Goal: Task Accomplishment & Management: Manage account settings

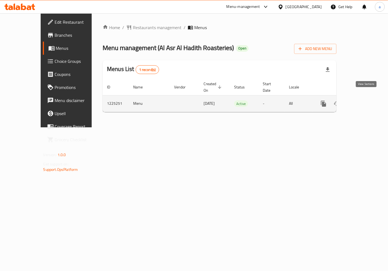
click at [364, 101] on icon "enhanced table" at bounding box center [362, 104] width 7 height 7
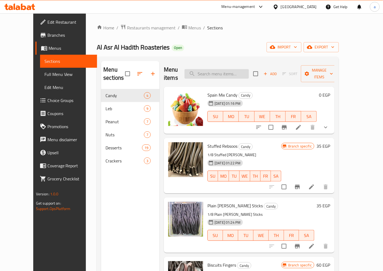
click at [230, 69] on input "search" at bounding box center [217, 74] width 64 height 10
type input "م"
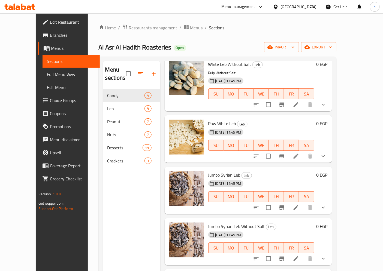
scroll to position [111, 0]
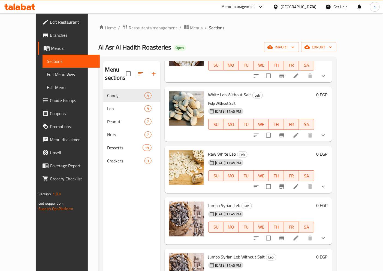
type input "leb"
click at [299, 184] on icon at bounding box center [296, 187] width 7 height 7
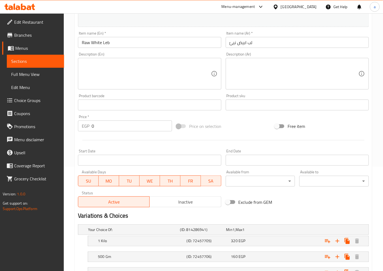
scroll to position [44, 0]
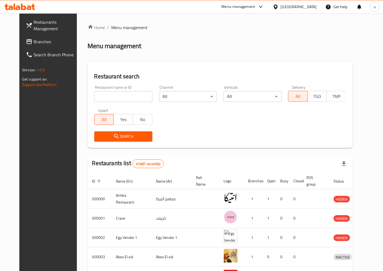
click at [109, 98] on input "search" at bounding box center [123, 96] width 58 height 11
paste input "675229"
type input "675229"
click at [123, 136] on span "Search" at bounding box center [123, 136] width 49 height 7
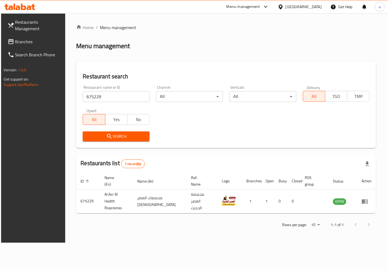
click at [329, 211] on div "Home / Menu management Menu management Restaurant search Restaurant name or ID …" at bounding box center [226, 128] width 300 height 208
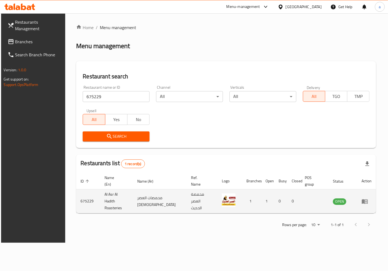
click at [322, 202] on td "enhanced table" at bounding box center [314, 202] width 28 height 24
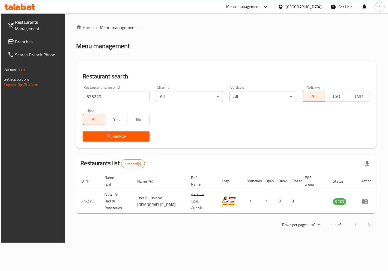
click at [130, 130] on div "Search" at bounding box center [115, 136] width 73 height 17
click at [132, 133] on span "Search" at bounding box center [116, 136] width 58 height 7
click at [370, 221] on div at bounding box center [362, 225] width 26 height 13
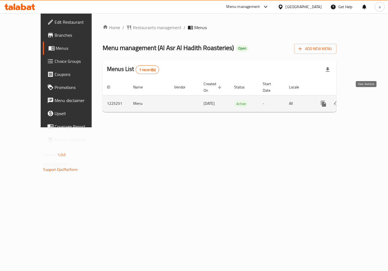
click at [364, 101] on link "enhanced table" at bounding box center [362, 103] width 13 height 13
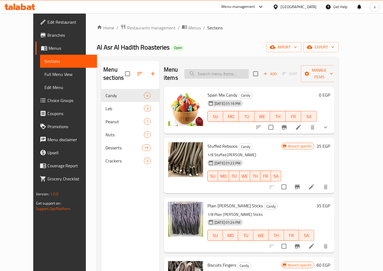
click at [227, 69] on input "search" at bounding box center [217, 74] width 64 height 10
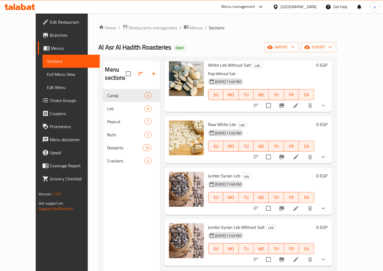
scroll to position [151, 0]
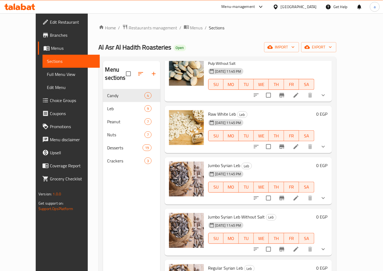
type input "leb"
click at [304, 142] on li at bounding box center [295, 147] width 15 height 10
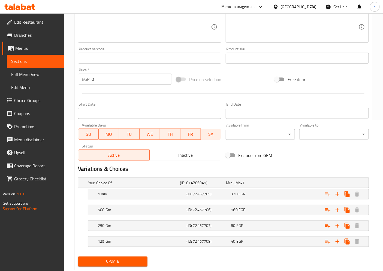
scroll to position [165, 0]
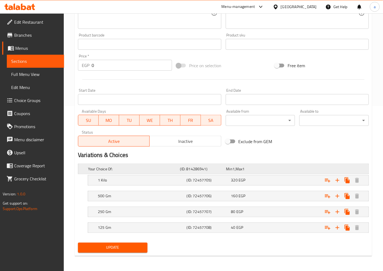
click at [242, 170] on span "Max" at bounding box center [239, 169] width 7 height 7
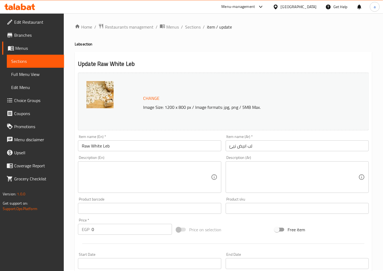
scroll to position [0, 0]
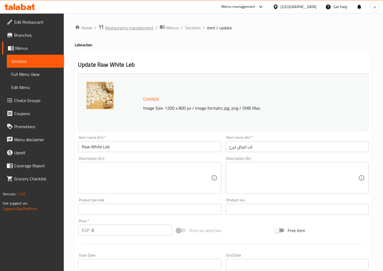
click at [127, 26] on span "Restaurants management" at bounding box center [129, 28] width 49 height 7
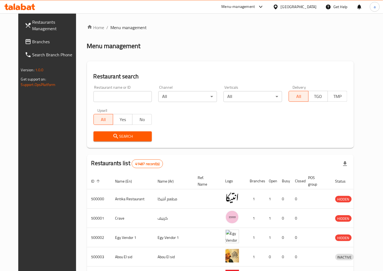
click at [32, 43] on span "Branches" at bounding box center [55, 41] width 46 height 7
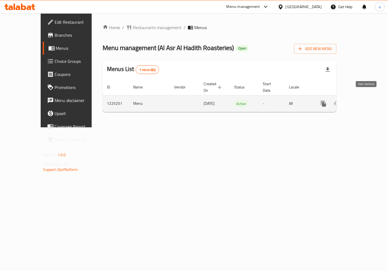
click at [364, 101] on icon "enhanced table" at bounding box center [362, 104] width 7 height 7
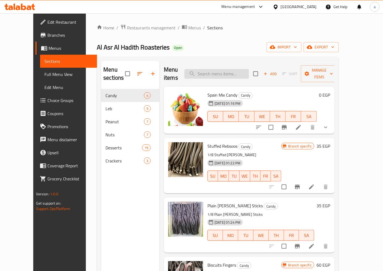
click at [223, 72] on input "search" at bounding box center [217, 74] width 64 height 10
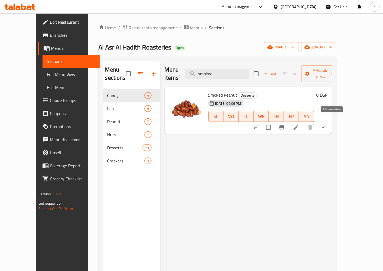
type input "smoked"
click at [299, 124] on icon at bounding box center [296, 127] width 7 height 7
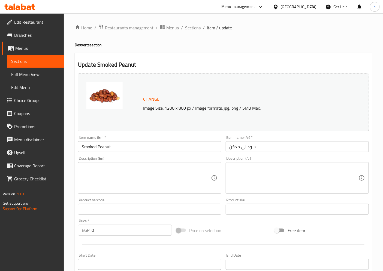
click at [29, 84] on span "Edit Menu" at bounding box center [35, 87] width 49 height 7
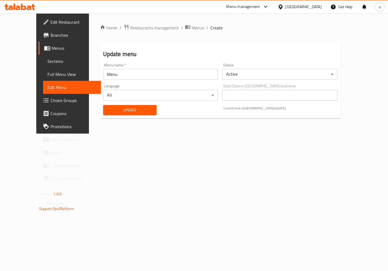
click at [38, 95] on link "Choice Groups" at bounding box center [69, 100] width 62 height 13
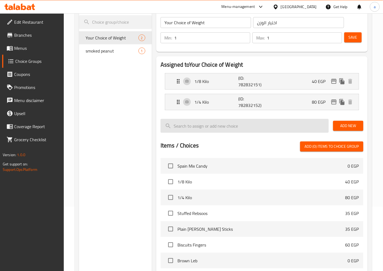
scroll to position [30, 0]
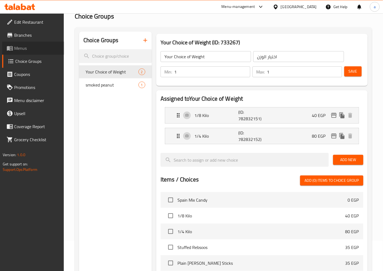
click at [32, 47] on span "Menus" at bounding box center [37, 48] width 46 height 7
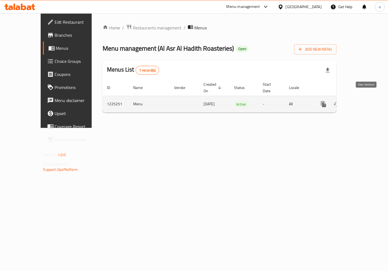
click at [364, 101] on icon "enhanced table" at bounding box center [362, 104] width 7 height 7
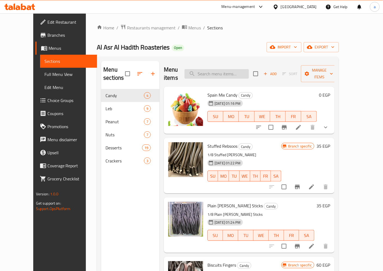
click at [242, 74] on input "search" at bounding box center [217, 74] width 64 height 10
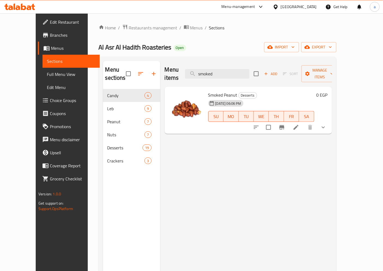
type input "smoked"
click at [330, 126] on div at bounding box center [290, 127] width 80 height 13
click at [298, 125] on icon at bounding box center [296, 127] width 5 height 5
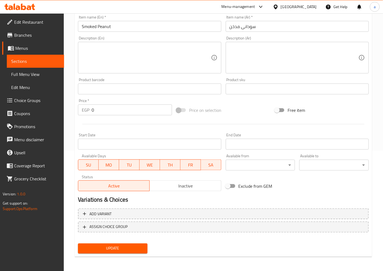
scroll to position [29, 0]
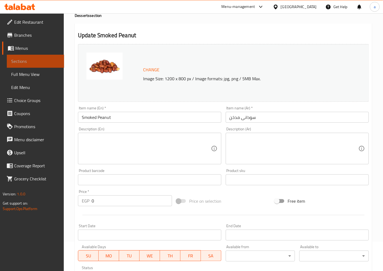
click at [32, 60] on span "Sections" at bounding box center [35, 61] width 49 height 7
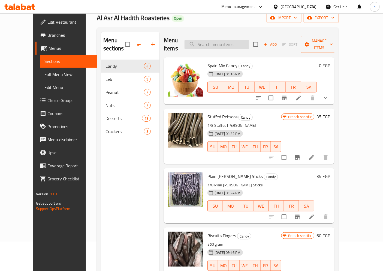
click at [211, 41] on input "search" at bounding box center [217, 45] width 64 height 10
paste input "Smoked Peanut"
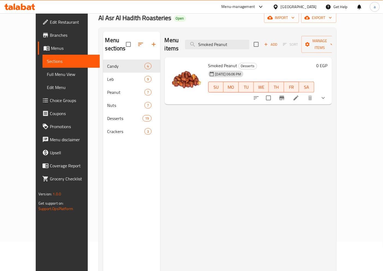
type input "Smoked Peanut"
click at [299, 95] on icon at bounding box center [296, 98] width 7 height 7
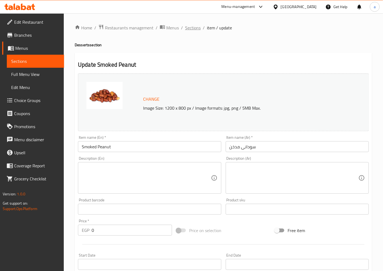
click at [200, 26] on span "Sections" at bounding box center [193, 28] width 16 height 7
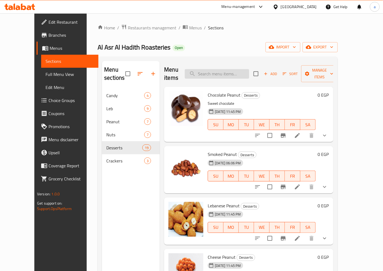
click at [226, 74] on input "search" at bounding box center [217, 74] width 64 height 10
paste input "Smoked Peanut"
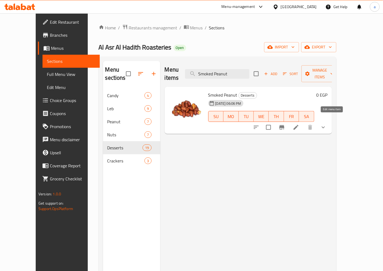
type input "Smoked Peanut"
click at [299, 124] on icon at bounding box center [296, 127] width 7 height 7
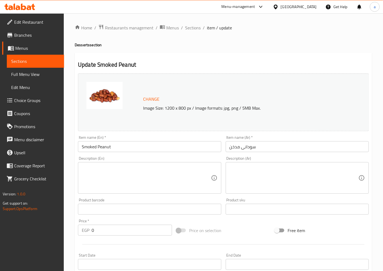
scroll to position [120, 0]
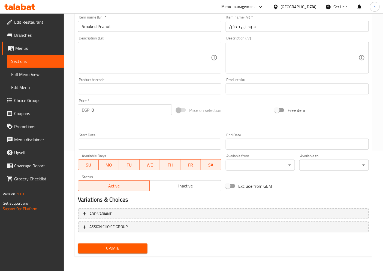
click at [188, 205] on div "Variations & Choices" at bounding box center [223, 200] width 295 height 13
click at [32, 101] on span "Choice Groups" at bounding box center [37, 100] width 46 height 7
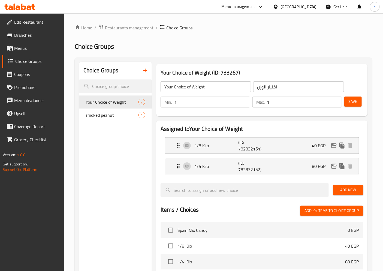
click at [28, 44] on link "Menus" at bounding box center [33, 48] width 62 height 13
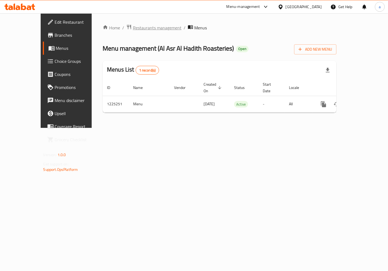
click at [134, 31] on span "Restaurants management" at bounding box center [157, 28] width 49 height 7
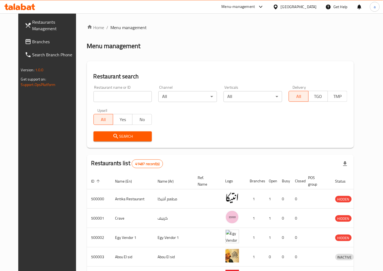
click at [32, 42] on span "Branches" at bounding box center [55, 41] width 46 height 7
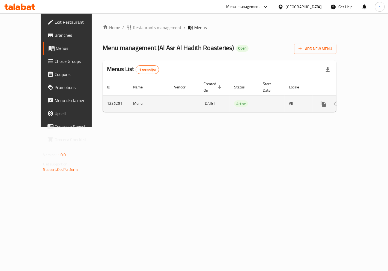
click at [365, 101] on icon "enhanced table" at bounding box center [362, 103] width 5 height 5
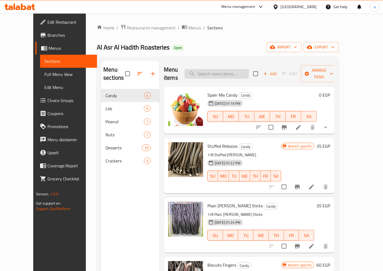
click at [213, 69] on input "search" at bounding box center [217, 74] width 64 height 10
paste input "Smoked Peanut"
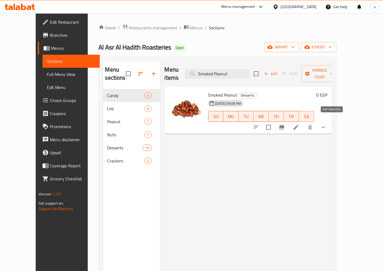
type input "Smoked Peanut"
click at [298, 125] on icon at bounding box center [296, 127] width 5 height 5
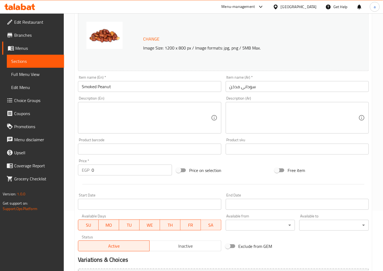
scroll to position [61, 0]
click at [38, 97] on span "Choice Groups" at bounding box center [37, 100] width 46 height 7
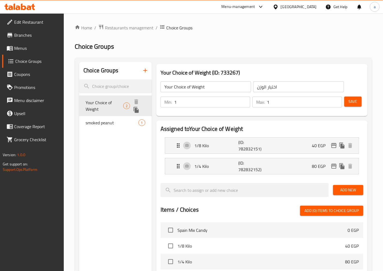
click at [120, 105] on span "Your Choice of Weight" at bounding box center [105, 105] width 38 height 13
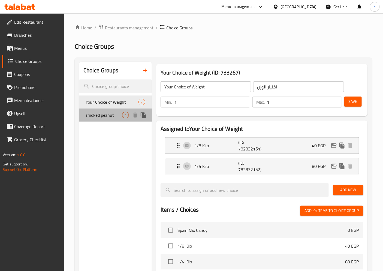
click at [113, 121] on div "smoked peanut 1" at bounding box center [115, 115] width 73 height 13
type input "smoked peanut"
type input "سودانى مدخن"
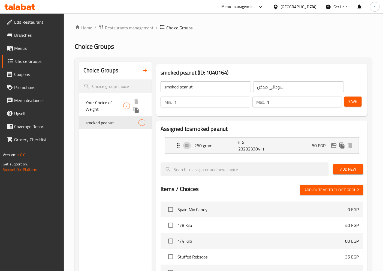
click at [98, 105] on span "Your Choice of Weight" at bounding box center [105, 105] width 38 height 13
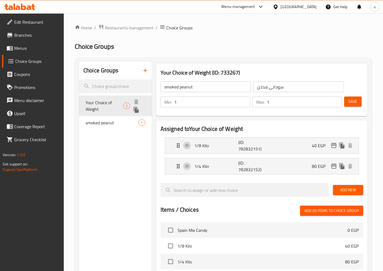
type input "Your Choice of Weight"
type input "اختيار الوزن"
click at [115, 119] on div "smoked peanut 1" at bounding box center [115, 115] width 73 height 13
type input "smoked peanut"
type input "سودانى مدخن"
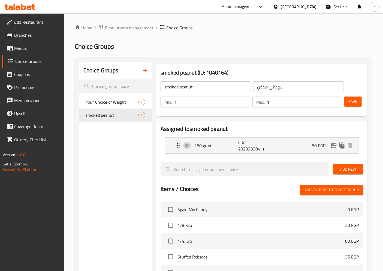
click at [25, 52] on span "Menus" at bounding box center [37, 48] width 46 height 7
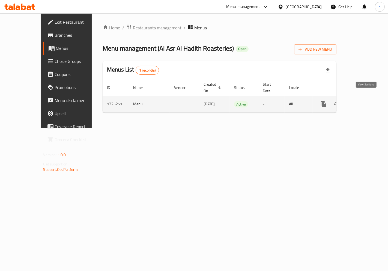
click at [366, 101] on icon "enhanced table" at bounding box center [362, 104] width 7 height 7
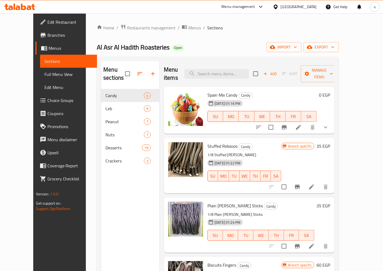
drag, startPoint x: 218, startPoint y: 75, endPoint x: 218, endPoint y: 70, distance: 4.7
click at [218, 75] on div "Menu items Add Sort Manage items" at bounding box center [249, 74] width 171 height 26
click at [218, 70] on input "search" at bounding box center [217, 74] width 64 height 10
drag, startPoint x: 218, startPoint y: 70, endPoint x: 209, endPoint y: 71, distance: 9.1
click at [209, 71] on input "search" at bounding box center [217, 74] width 64 height 10
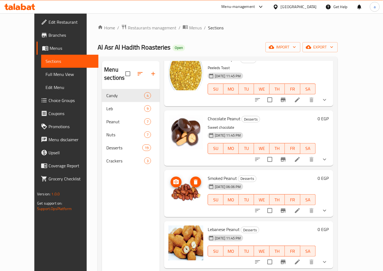
scroll to position [394, 0]
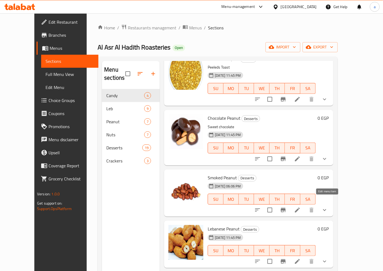
type input "pe"
click at [300, 208] on icon at bounding box center [297, 210] width 5 height 5
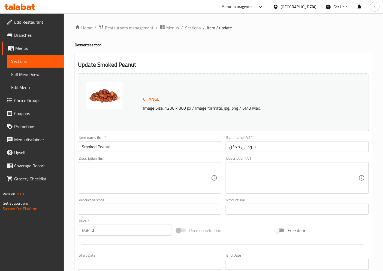
click at [138, 32] on div "Home / Restaurants management / Menus / Sections / item / update Desserts secti…" at bounding box center [223, 203] width 297 height 358
click at [137, 30] on span "Restaurants management" at bounding box center [129, 28] width 49 height 7
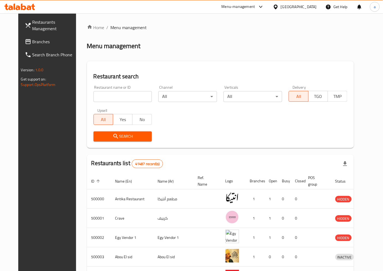
click at [28, 41] on div "Restaurants Management Branches Search Branch Phone Version: 1.0.0 Get support …" at bounding box center [191, 212] width 347 height 399
click at [32, 41] on span "Branches" at bounding box center [55, 41] width 46 height 7
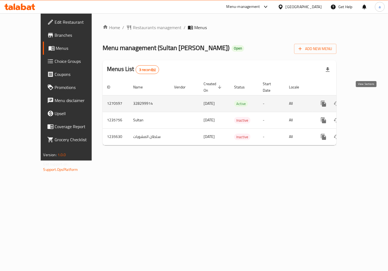
click at [366, 101] on icon "enhanced table" at bounding box center [362, 104] width 7 height 7
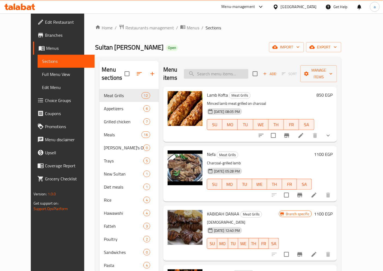
click at [239, 69] on input "search" at bounding box center [216, 74] width 64 height 10
type input "l"
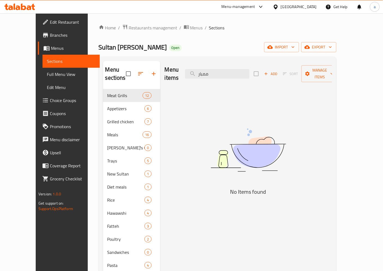
type input "ممبار"
click at [225, 69] on input "ممبار" at bounding box center [217, 74] width 64 height 10
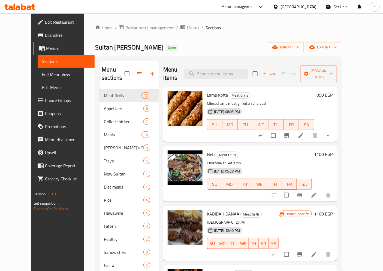
click at [221, 49] on div "Sultan Al Mashwyat Open import export" at bounding box center [218, 47] width 246 height 10
click at [140, 26] on span "Restaurants management" at bounding box center [149, 28] width 49 height 7
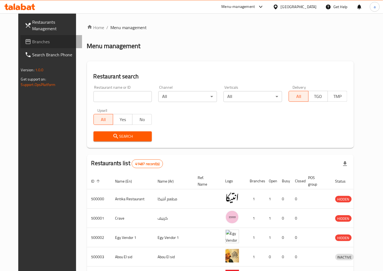
click at [40, 45] on link "Branches" at bounding box center [51, 41] width 62 height 13
